Goal: Task Accomplishment & Management: Complete application form

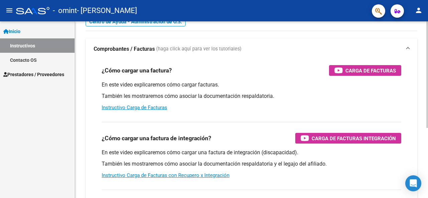
scroll to position [49, 0]
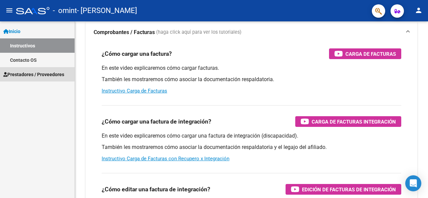
click at [37, 75] on span "Prestadores / Proveedores" at bounding box center [33, 74] width 61 height 7
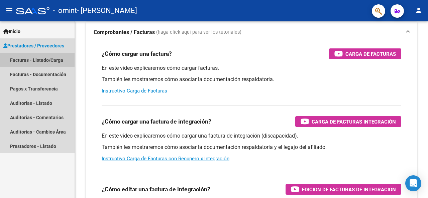
click at [30, 59] on link "Facturas - Listado/Carga" at bounding box center [37, 60] width 75 height 14
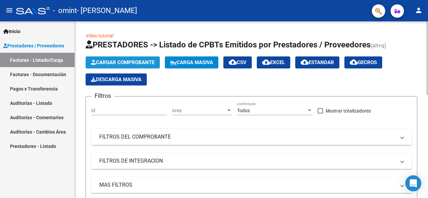
click at [143, 66] on button "Cargar Comprobante" at bounding box center [123, 63] width 74 height 12
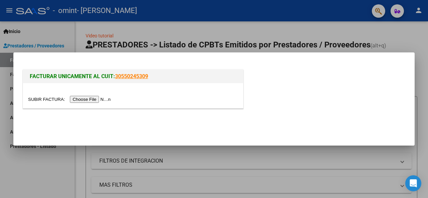
click at [85, 100] on input "file" at bounding box center [70, 99] width 85 height 7
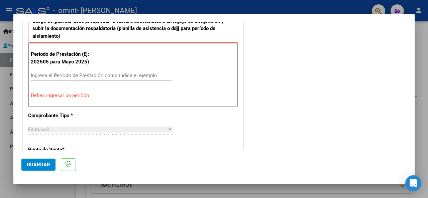
scroll to position [194, 0]
click at [76, 75] on input "Ingrese el Período de Prestación como indica el ejemplo" at bounding box center [101, 75] width 141 height 6
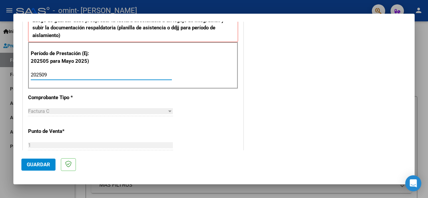
type input "202509"
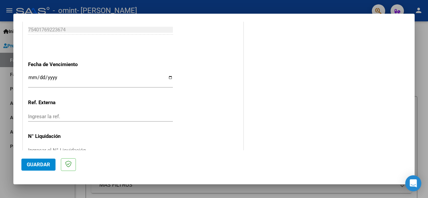
scroll to position [457, 0]
click at [35, 75] on input "Ingresar la fecha" at bounding box center [100, 80] width 145 height 11
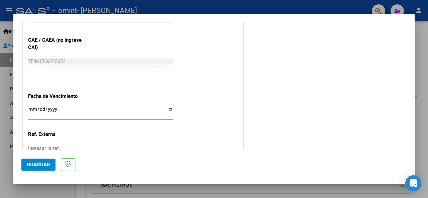
scroll to position [425, 0]
click at [32, 110] on input "Ingresar la fecha" at bounding box center [100, 112] width 145 height 11
click at [38, 109] on input "Ingresar la fecha" at bounding box center [100, 112] width 145 height 11
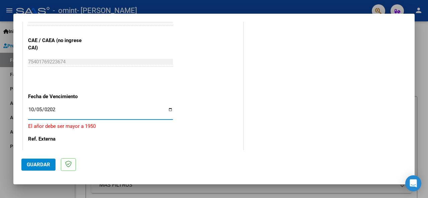
type input "[DATE]"
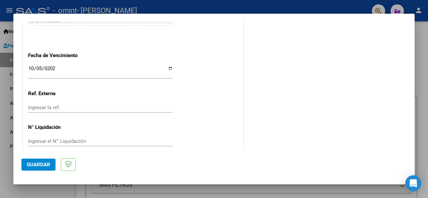
scroll to position [473, 0]
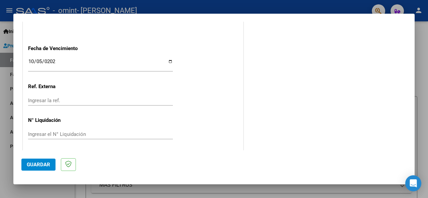
click at [37, 165] on span "Guardar" at bounding box center [38, 165] width 23 height 6
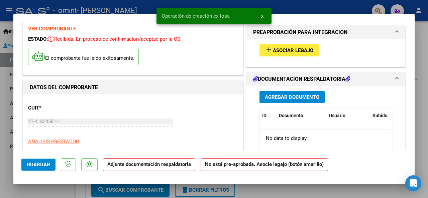
scroll to position [25, 0]
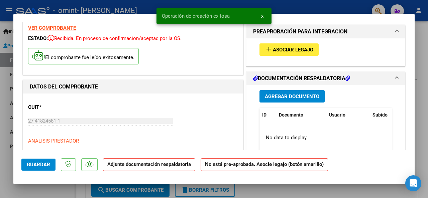
drag, startPoint x: 168, startPoint y: 90, endPoint x: 276, endPoint y: 50, distance: 115.0
click at [276, 50] on span "Asociar Legajo" at bounding box center [293, 50] width 40 height 6
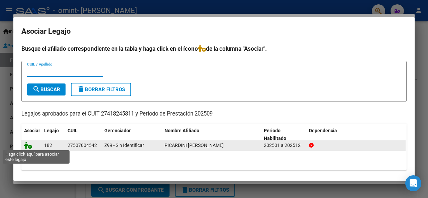
click at [28, 148] on icon at bounding box center [28, 145] width 8 height 7
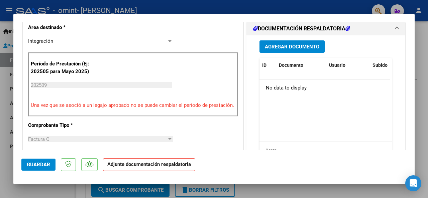
scroll to position [165, 0]
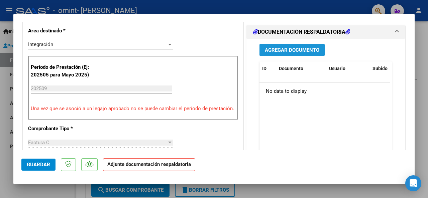
click at [282, 48] on span "Agregar Documento" at bounding box center [292, 50] width 55 height 6
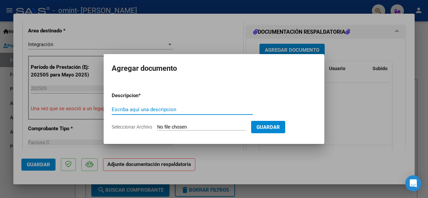
click at [210, 125] on input "Seleccionar Archivo" at bounding box center [201, 127] width 89 height 6
type input "C:\fakepath\Emiliana septiembre.pdf"
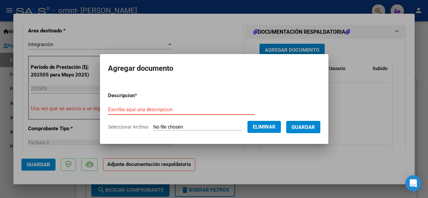
click at [139, 108] on input "Escriba aquí una descripcion" at bounding box center [181, 110] width 146 height 6
type input "Planilla septiembre emi"
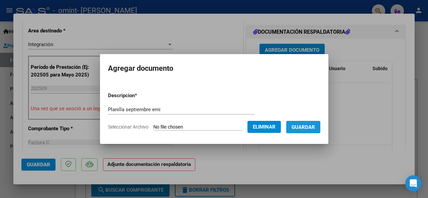
click at [303, 128] on span "Guardar" at bounding box center [303, 127] width 23 height 6
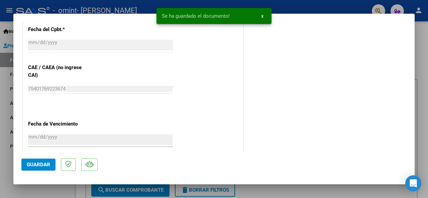
scroll to position [476, 0]
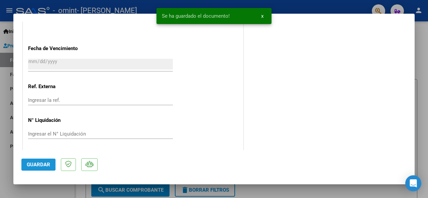
click at [33, 165] on span "Guardar" at bounding box center [38, 165] width 23 height 6
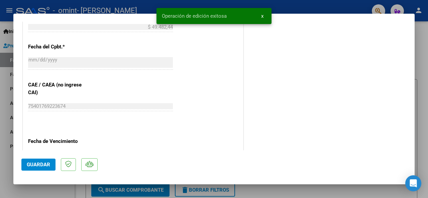
scroll to position [0, 0]
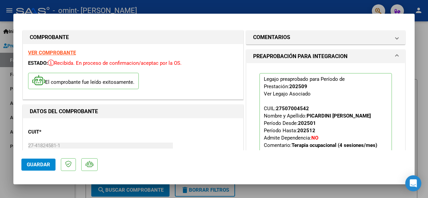
click at [298, 4] on div at bounding box center [214, 99] width 428 height 198
